Goal: Information Seeking & Learning: Learn about a topic

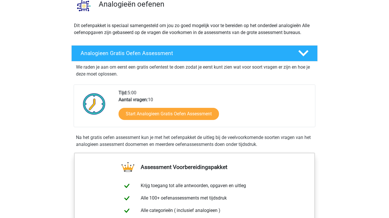
scroll to position [56, 0]
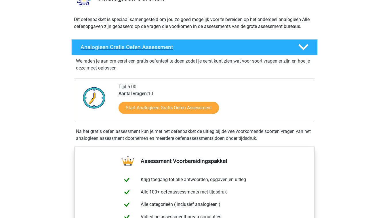
click at [223, 48] on h4 "Analogieen Gratis Oefen Assessment" at bounding box center [185, 47] width 208 height 7
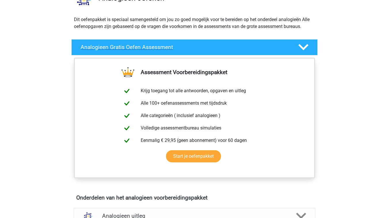
click at [223, 48] on h4 "Analogieen Gratis Oefen Assessment" at bounding box center [185, 47] width 208 height 7
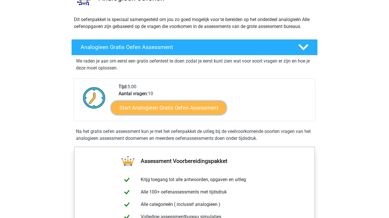
click at [165, 104] on link "Start Analogieen Gratis Oefen Assessment" at bounding box center [168, 107] width 115 height 14
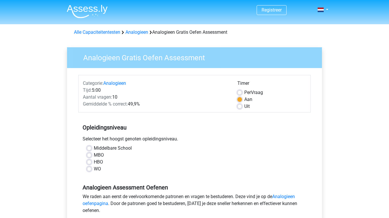
click at [92, 161] on div "HBO" at bounding box center [194, 161] width 215 height 7
click at [94, 161] on label "HBO" at bounding box center [98, 161] width 9 height 7
click at [90, 161] on input "HBO" at bounding box center [89, 161] width 5 height 6
radio input "true"
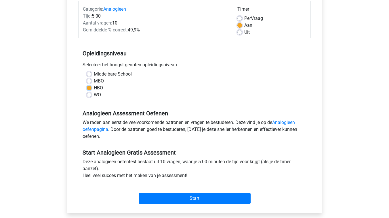
scroll to position [85, 0]
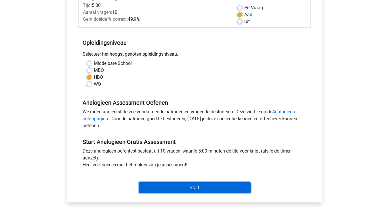
click at [178, 189] on input "Start" at bounding box center [195, 187] width 112 height 11
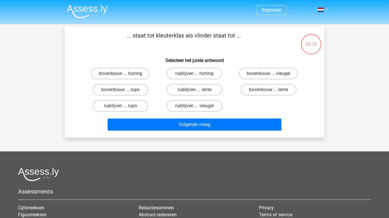
click at [121, 91] on input "bovenbouw ... rups" at bounding box center [123, 92] width 4 height 4
radio input "true"
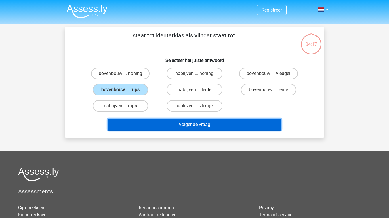
click at [163, 123] on button "Volgende vraag" at bounding box center [195, 124] width 174 height 12
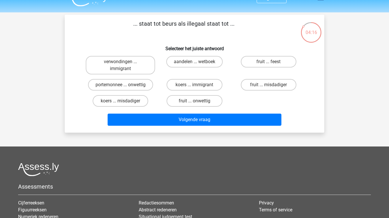
scroll to position [7, 0]
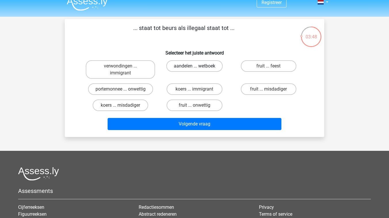
click at [199, 68] on label "aandelen ... wetboek" at bounding box center [194, 66] width 56 height 12
click at [198, 68] on input "aandelen ... wetboek" at bounding box center [197, 68] width 4 height 4
radio input "true"
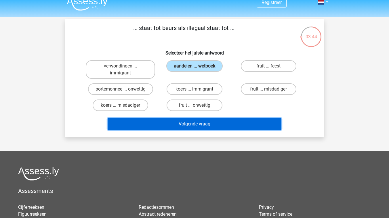
click at [195, 124] on button "Volgende vraag" at bounding box center [195, 124] width 174 height 12
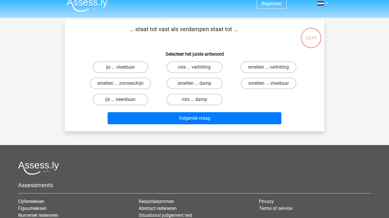
scroll to position [0, 0]
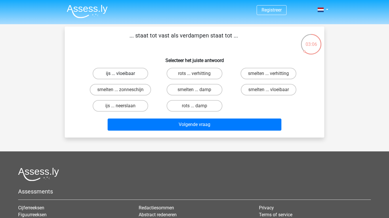
click at [135, 75] on label "ijs ... vloeibaar" at bounding box center [121, 74] width 56 height 12
click at [124, 75] on input "ijs ... vloeibaar" at bounding box center [123, 75] width 4 height 4
radio input "true"
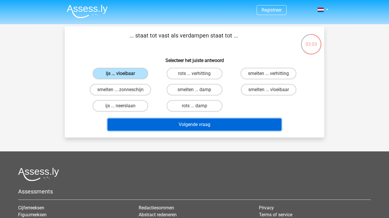
click at [179, 130] on button "Volgende vraag" at bounding box center [195, 124] width 174 height 12
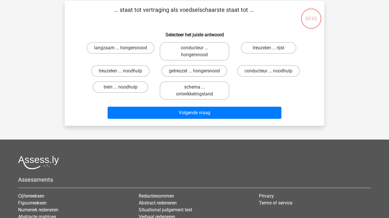
scroll to position [26, 0]
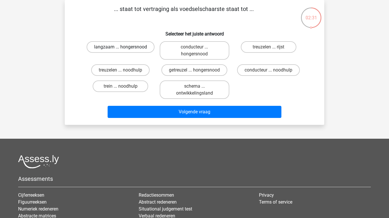
click at [133, 47] on label "langzaam ... hongersnood" at bounding box center [121, 47] width 68 height 12
click at [124, 47] on input "langzaam ... hongersnood" at bounding box center [123, 49] width 4 height 4
radio input "true"
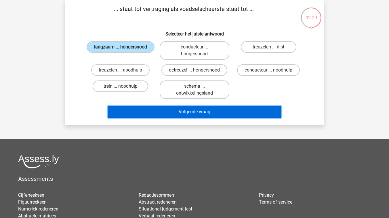
click at [168, 113] on button "Volgende vraag" at bounding box center [195, 112] width 174 height 12
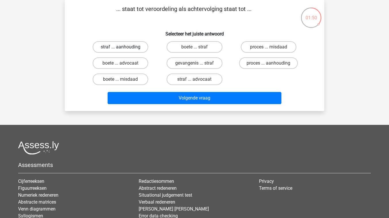
click at [126, 43] on label "straf ... aanhouding" at bounding box center [121, 47] width 56 height 12
click at [124, 47] on input "straf ... aanhouding" at bounding box center [123, 49] width 4 height 4
radio input "true"
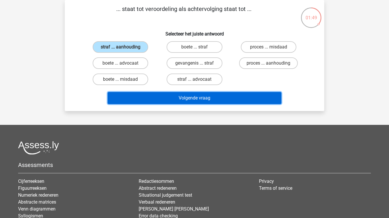
click at [176, 94] on button "Volgende vraag" at bounding box center [195, 98] width 174 height 12
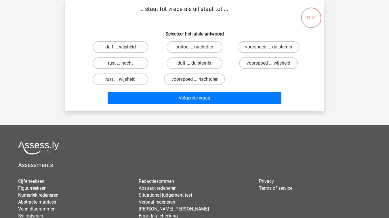
click at [128, 47] on label "duif ... wijsheid" at bounding box center [121, 47] width 56 height 12
click at [124, 47] on input "duif ... wijsheid" at bounding box center [123, 49] width 4 height 4
radio input "true"
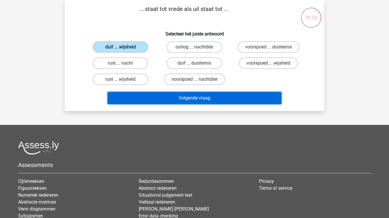
click at [170, 99] on button "Volgende vraag" at bounding box center [195, 98] width 174 height 12
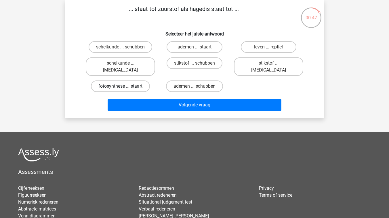
click at [125, 80] on label "fotosynthese ... staart" at bounding box center [120, 86] width 59 height 12
click at [124, 86] on input "fotosynthese ... staart" at bounding box center [123, 88] width 4 height 4
radio input "true"
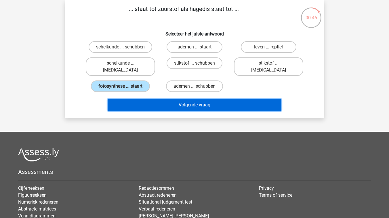
click at [176, 99] on button "Volgende vraag" at bounding box center [195, 105] width 174 height 12
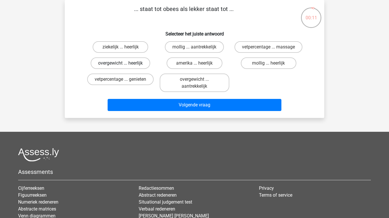
click at [128, 62] on label "overgewicht ... heerlijk" at bounding box center [121, 63] width 60 height 12
click at [124, 63] on input "overgewicht ... heerlijk" at bounding box center [123, 65] width 4 height 4
radio input "true"
click at [171, 87] on label "overgewicht ... aantrekkelijk" at bounding box center [194, 82] width 69 height 18
click at [195, 83] on input "overgewicht ... aantrekkelijk" at bounding box center [197, 81] width 4 height 4
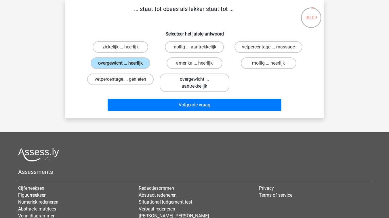
radio input "true"
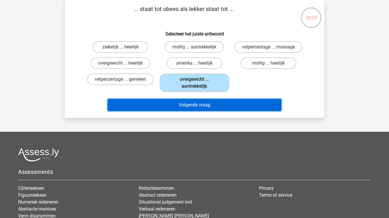
click at [190, 106] on button "Volgende vraag" at bounding box center [195, 105] width 174 height 12
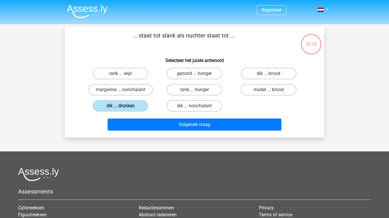
scroll to position [26, 0]
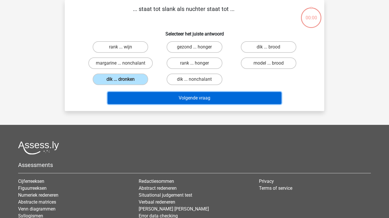
click at [184, 101] on button "Volgende vraag" at bounding box center [195, 98] width 174 height 12
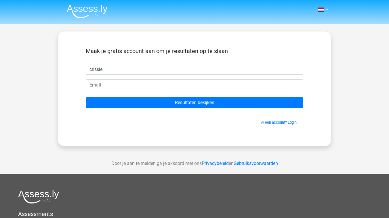
type input "crissie"
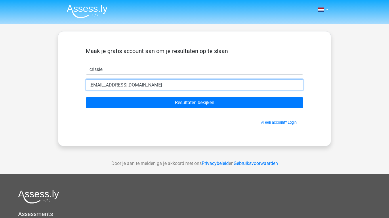
type input "[EMAIL_ADDRESS][DOMAIN_NAME]"
click at [86, 97] on input "Resultaten bekijken" at bounding box center [195, 102] width 218 height 11
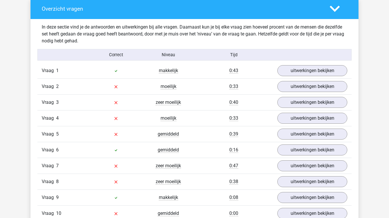
scroll to position [424, 0]
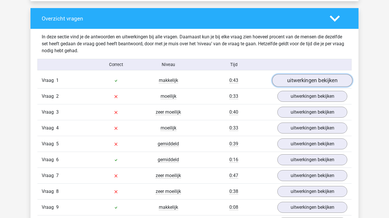
click at [306, 79] on link "uitwerkingen bekijken" at bounding box center [312, 80] width 80 height 13
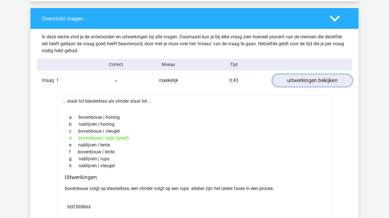
click at [296, 84] on link "uitwerkingen bekijken" at bounding box center [312, 80] width 80 height 13
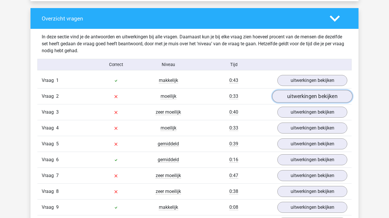
click at [301, 96] on link "uitwerkingen bekijken" at bounding box center [312, 96] width 80 height 13
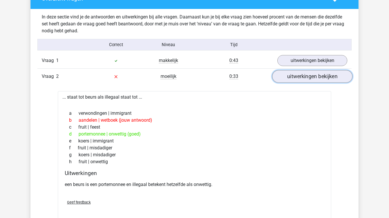
scroll to position [449, 0]
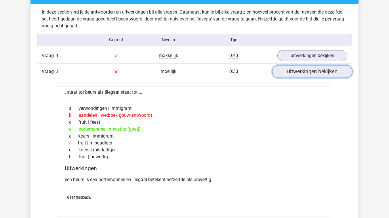
click at [301, 73] on link "uitwerkingen bekijken" at bounding box center [312, 71] width 80 height 13
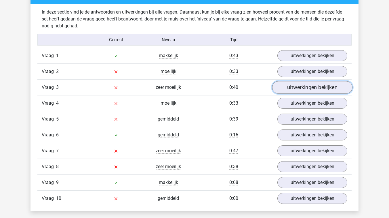
click at [300, 89] on link "uitwerkingen bekijken" at bounding box center [312, 87] width 80 height 13
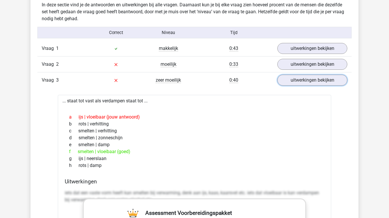
scroll to position [455, 0]
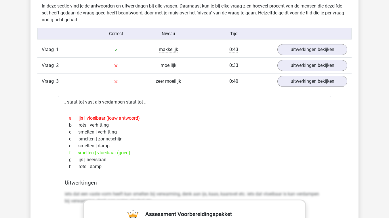
click at [301, 88] on div "Vraag 3 zeer moeilijk 0:40 uitwerkingen bekijken" at bounding box center [194, 81] width 314 height 16
click at [303, 83] on link "uitwerkingen bekijken" at bounding box center [312, 81] width 80 height 13
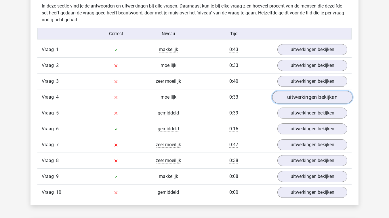
click at [302, 96] on link "uitwerkingen bekijken" at bounding box center [312, 97] width 80 height 13
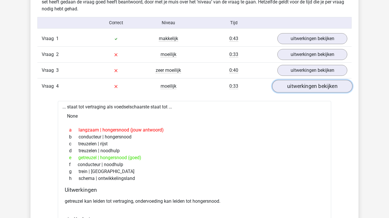
scroll to position [472, 0]
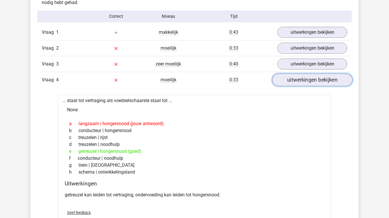
click at [309, 80] on link "uitwerkingen bekijken" at bounding box center [312, 80] width 80 height 13
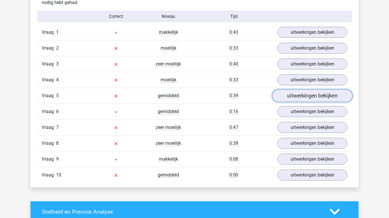
click at [301, 94] on link "uitwerkingen bekijken" at bounding box center [312, 96] width 80 height 13
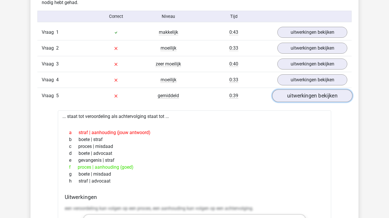
click at [301, 94] on link "uitwerkingen bekijken" at bounding box center [312, 96] width 80 height 13
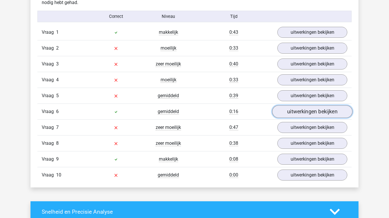
click at [294, 111] on link "uitwerkingen bekijken" at bounding box center [312, 111] width 80 height 13
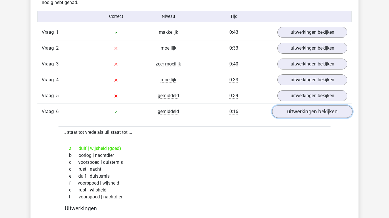
click at [294, 111] on link "uitwerkingen bekijken" at bounding box center [312, 111] width 80 height 13
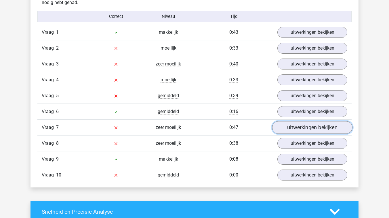
click at [289, 126] on link "uitwerkingen bekijken" at bounding box center [312, 127] width 80 height 13
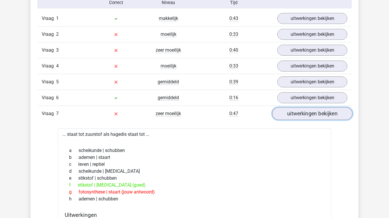
scroll to position [491, 0]
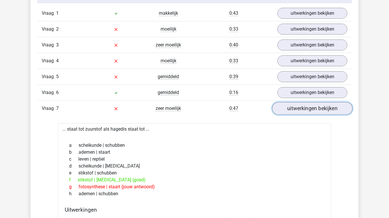
click at [296, 109] on link "uitwerkingen bekijken" at bounding box center [312, 108] width 80 height 13
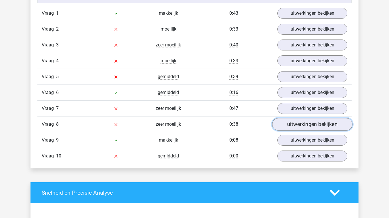
click at [294, 124] on link "uitwerkingen bekijken" at bounding box center [312, 124] width 80 height 13
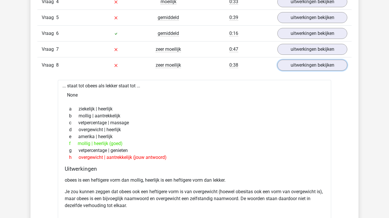
scroll to position [551, 0]
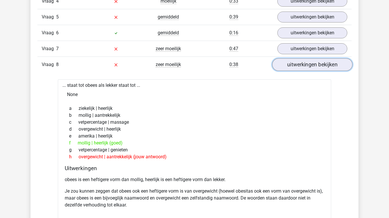
click at [310, 63] on link "uitwerkingen bekijken" at bounding box center [312, 64] width 80 height 13
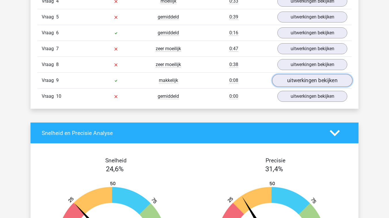
click at [298, 78] on link "uitwerkingen bekijken" at bounding box center [312, 80] width 80 height 13
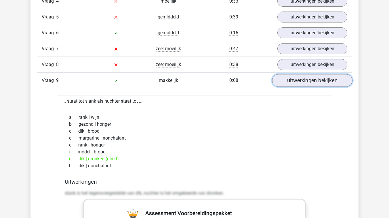
click at [298, 78] on link "uitwerkingen bekijken" at bounding box center [312, 80] width 80 height 13
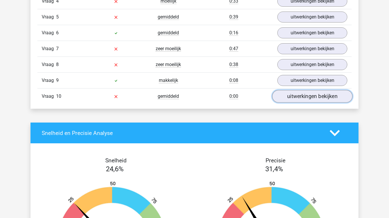
click at [294, 94] on link "uitwerkingen bekijken" at bounding box center [312, 96] width 80 height 13
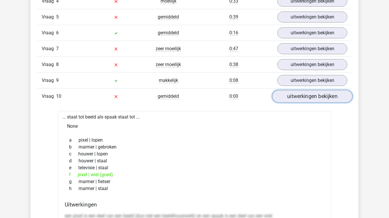
click at [294, 94] on link "uitwerkingen bekijken" at bounding box center [312, 96] width 80 height 13
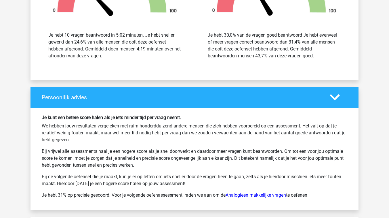
scroll to position [808, 0]
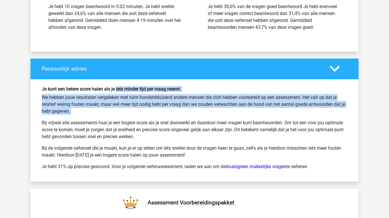
drag, startPoint x: 117, startPoint y: 88, endPoint x: 131, endPoint y: 116, distance: 30.5
click at [131, 116] on div "Je kunt een betere score halen als je iets minder tijd per vraag neemt. We hebb…" at bounding box center [194, 130] width 314 height 88
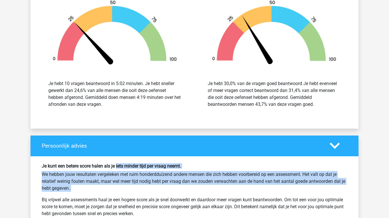
scroll to position [456, 0]
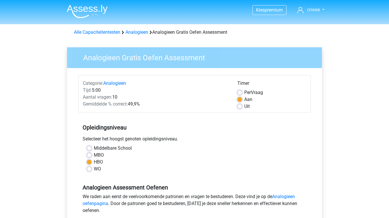
scroll to position [85, 0]
